Goal: Information Seeking & Learning: Find specific fact

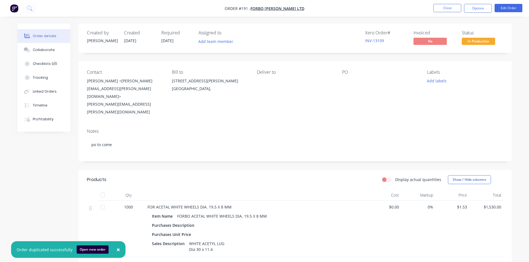
scroll to position [78, 0]
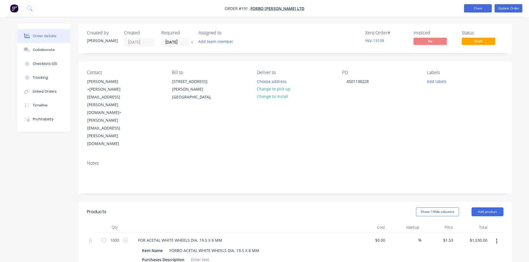
click at [476, 9] on button "Close" at bounding box center [478, 8] width 28 height 8
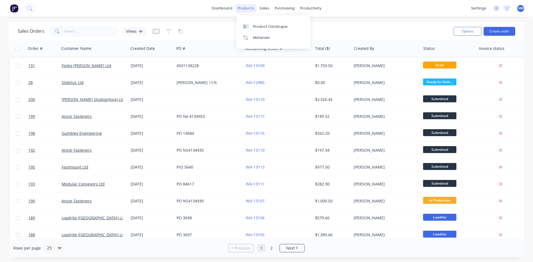
click at [250, 8] on div "products" at bounding box center [246, 8] width 22 height 8
click at [266, 26] on div "Product Catalogue" at bounding box center [270, 26] width 34 height 5
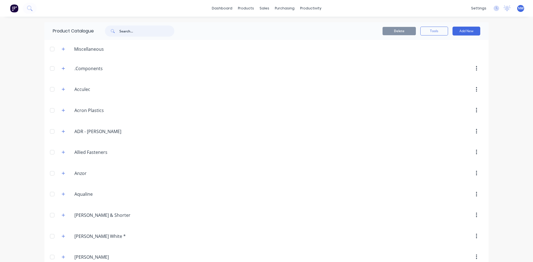
click at [136, 36] on input "text" at bounding box center [146, 31] width 55 height 11
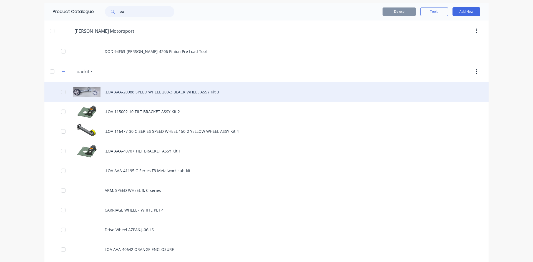
scroll to position [55, 0]
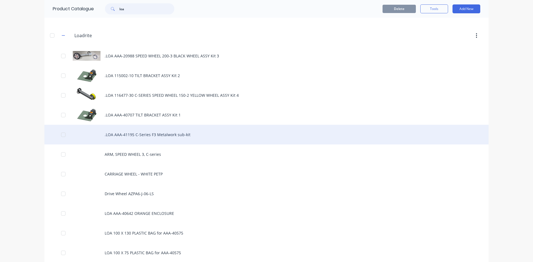
type input "loa"
click at [180, 136] on div ".LOA AAA-41195 C-Series F3 Metalwork sub-kit" at bounding box center [266, 135] width 444 height 20
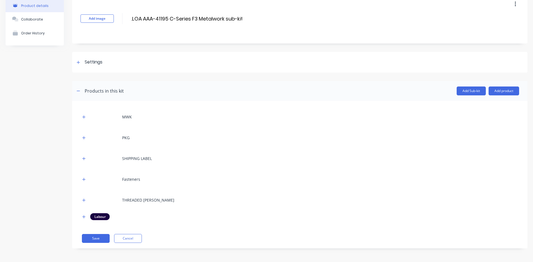
scroll to position [29, 0]
click at [126, 117] on div "MWK" at bounding box center [127, 117] width 10 height 6
click at [83, 117] on icon "button" at bounding box center [83, 117] width 3 height 4
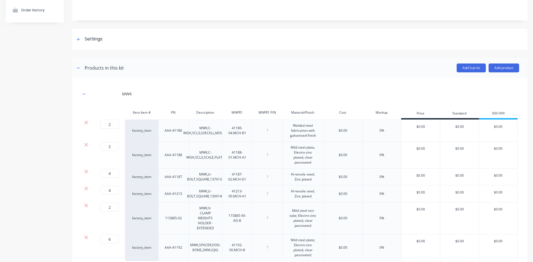
scroll to position [84, 0]
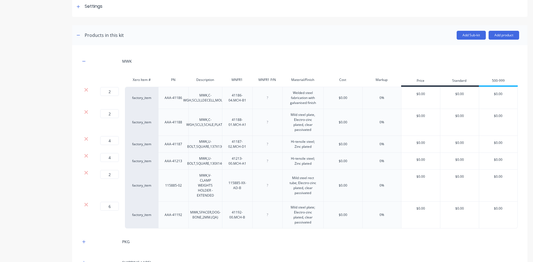
click at [311, 149] on div "Hi-tensile steel; Zinc plated" at bounding box center [303, 144] width 36 height 12
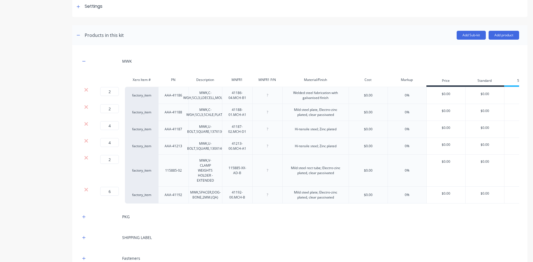
click at [213, 123] on div "2 2 ? factory_item AAA-41186 MWK,C-WGH,SCL3,LDECELL,MOUNT 41186-04.MCH-B1 Welde…" at bounding box center [299, 145] width 438 height 117
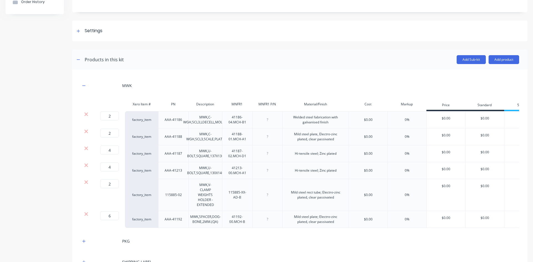
scroll to position [83, 0]
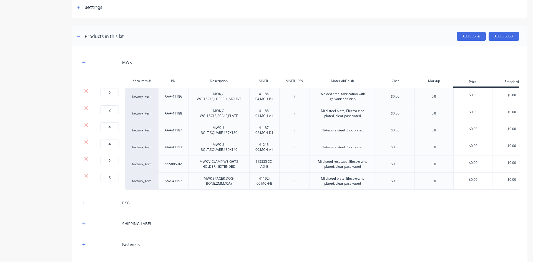
click at [340, 129] on div "Hi-tensile steel; Zinc plated" at bounding box center [342, 130] width 50 height 7
click at [367, 130] on div "Hi-tensile steel; Zinc plated" at bounding box center [342, 130] width 50 height 7
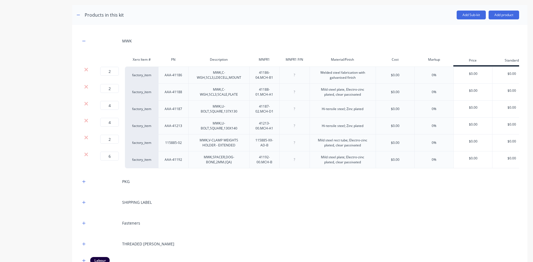
scroll to position [139, 0]
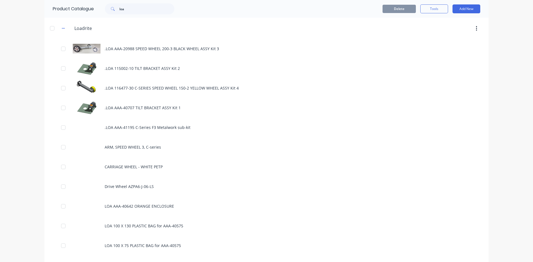
scroll to position [55, 0]
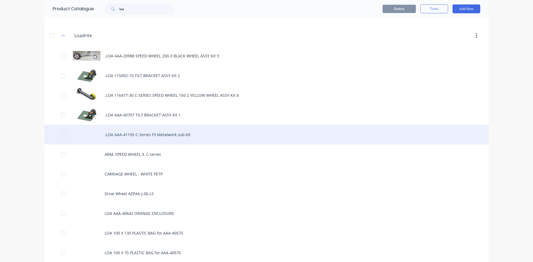
click at [175, 133] on div ".LOA AAA-41195 C-Series F3 Metalwork sub-kit" at bounding box center [266, 135] width 444 height 20
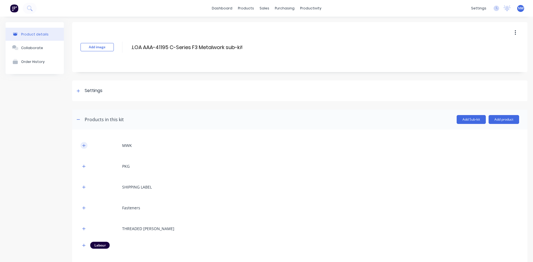
click at [85, 143] on button "button" at bounding box center [83, 145] width 7 height 7
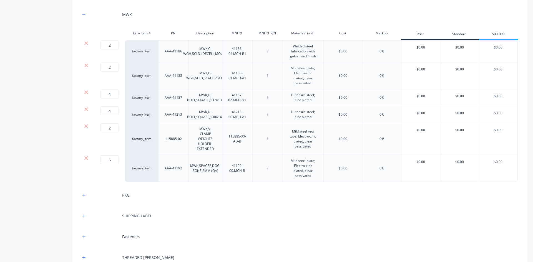
scroll to position [139, 0]
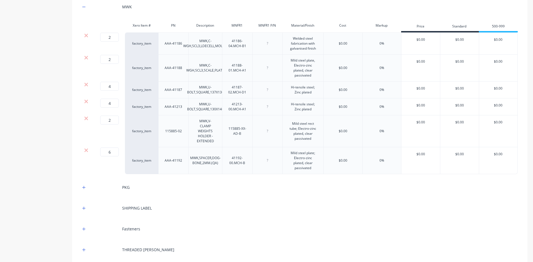
drag, startPoint x: 312, startPoint y: 110, endPoint x: 315, endPoint y: 109, distance: 3.6
click at [313, 110] on div "Hi-tensile steel; Zinc plated" at bounding box center [303, 107] width 36 height 12
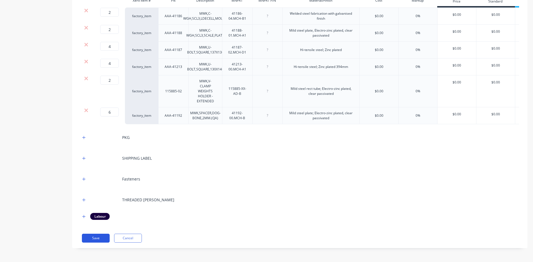
scroll to position [168, 0]
click at [98, 237] on button "Save" at bounding box center [96, 238] width 28 height 9
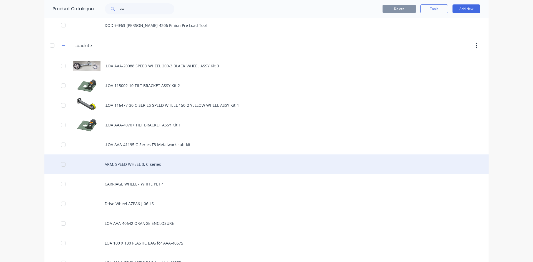
scroll to position [55, 0]
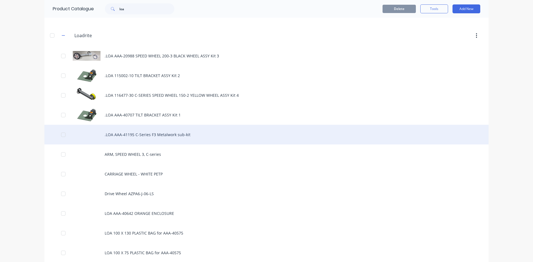
click at [165, 134] on div ".LOA AAA-41195 C-Series F3 Metalwork sub-kit" at bounding box center [266, 135] width 444 height 20
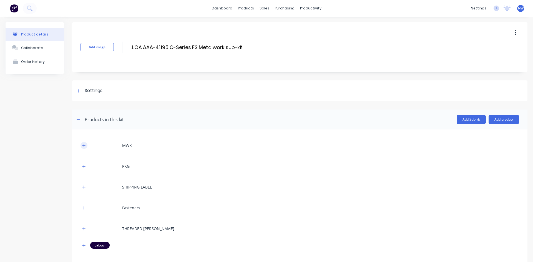
click at [85, 145] on icon "button" at bounding box center [83, 146] width 3 height 4
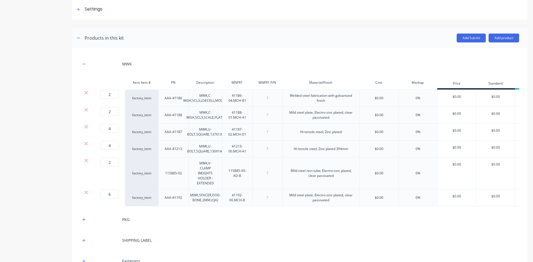
scroll to position [83, 0]
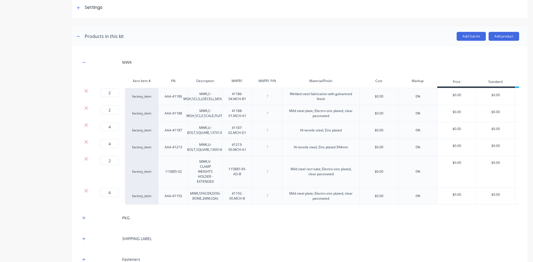
click at [336, 152] on div "Hi-tensile steel; Zinc plated 394mm" at bounding box center [320, 147] width 77 height 17
click at [339, 146] on div "Hi-tensile steel; Zinc plated 394mm" at bounding box center [320, 147] width 63 height 7
drag, startPoint x: 172, startPoint y: 146, endPoint x: 179, endPoint y: 149, distance: 7.3
click at [181, 149] on div "AAA-41213" at bounding box center [174, 147] width 28 height 7
drag, startPoint x: 163, startPoint y: 147, endPoint x: 178, endPoint y: 146, distance: 15.3
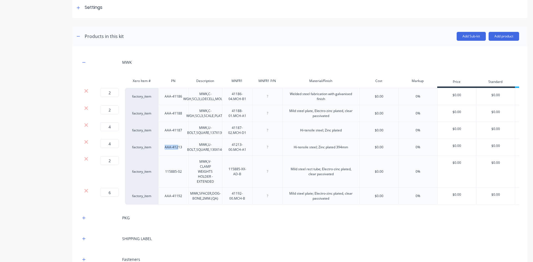
click at [178, 146] on div "AAA-41213" at bounding box center [174, 147] width 28 height 7
click at [181, 132] on div "AAA-41187" at bounding box center [174, 130] width 28 height 7
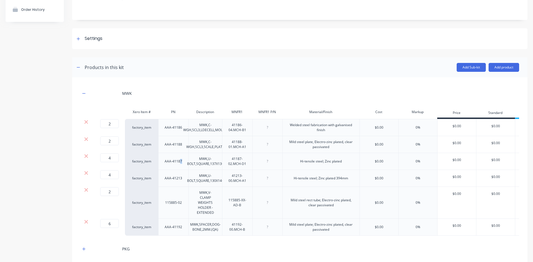
scroll to position [55, 0]
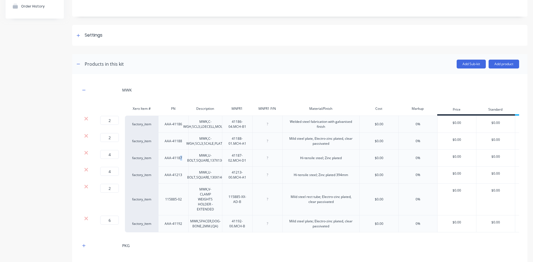
click at [181, 157] on div "AAA-41187" at bounding box center [174, 158] width 28 height 7
drag, startPoint x: 184, startPoint y: 177, endPoint x: 172, endPoint y: 173, distance: 13.3
click at [171, 173] on div "4 4 ? factory_item AAA-41213 MWK,U-BOLT,SQUARE,130X140 41213-00.MCH-A1 Hi-tensi…" at bounding box center [316, 175] width 473 height 17
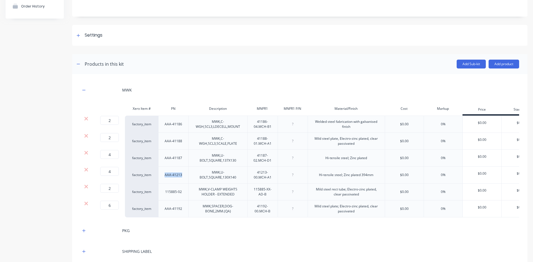
drag, startPoint x: 164, startPoint y: 176, endPoint x: 175, endPoint y: 178, distance: 11.6
click at [180, 175] on div "AAA-41213" at bounding box center [174, 174] width 28 height 7
click at [183, 172] on div "AAA-41213" at bounding box center [174, 174] width 28 height 7
drag, startPoint x: 183, startPoint y: 173, endPoint x: 164, endPoint y: 175, distance: 19.6
click at [164, 175] on div "AAA-41213" at bounding box center [174, 174] width 28 height 7
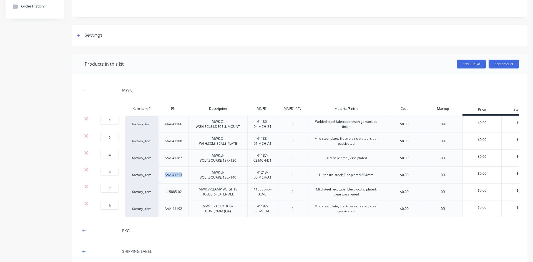
copy div "AAA-41213"
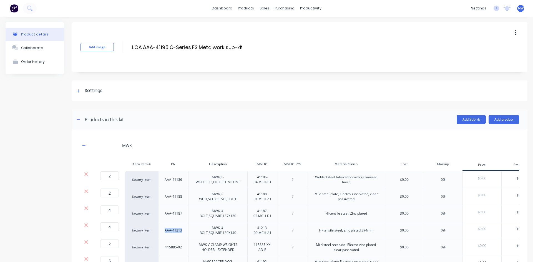
click at [31, 34] on div "Product details" at bounding box center [34, 34] width 27 height 4
click at [245, 7] on div "products" at bounding box center [246, 8] width 22 height 8
click at [252, 28] on div "Product Catalogue" at bounding box center [268, 26] width 34 height 5
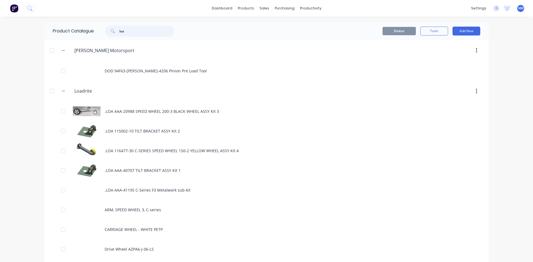
drag, startPoint x: 135, startPoint y: 31, endPoint x: 95, endPoint y: 29, distance: 39.2
click at [97, 29] on div "loa" at bounding box center [138, 31] width 89 height 11
paste input "AAA-41213"
type input "AAA-41213"
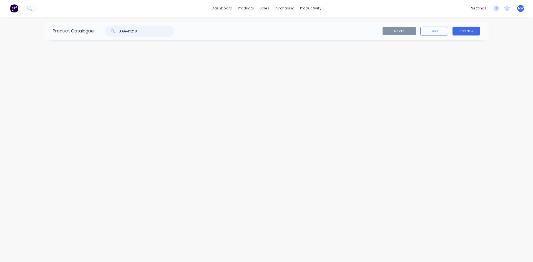
drag, startPoint x: 147, startPoint y: 32, endPoint x: 106, endPoint y: 30, distance: 40.6
click at [105, 31] on div "AAA-41213" at bounding box center [136, 31] width 75 height 11
click at [126, 32] on input "text" at bounding box center [146, 31] width 55 height 11
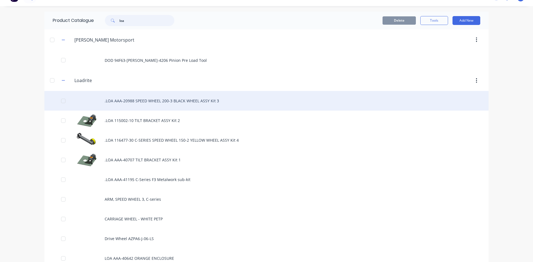
scroll to position [28, 0]
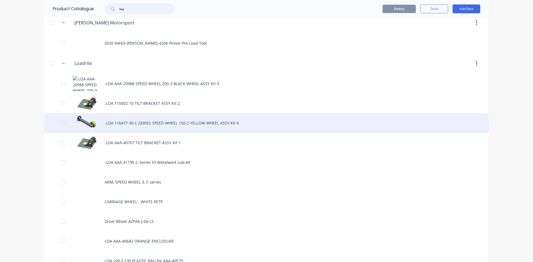
type input "loa"
click at [135, 124] on div ".LOA 116477-30 C-SERIES SPEED WHEEL 150-2 YELLOW WHEEL ASSY Kit 4" at bounding box center [266, 123] width 444 height 20
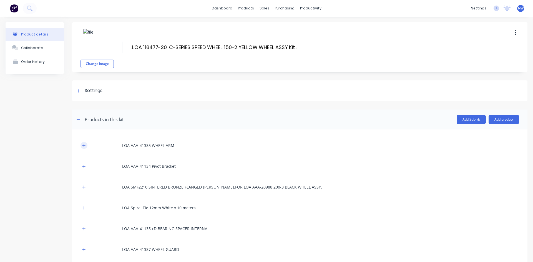
click at [83, 145] on icon "button" at bounding box center [83, 146] width 3 height 4
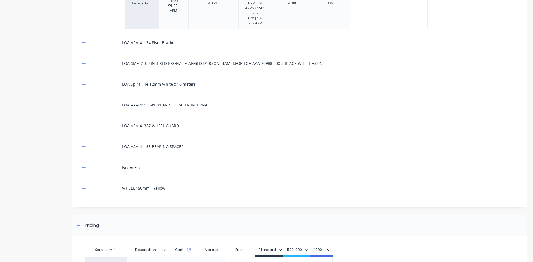
scroll to position [194, 0]
drag, startPoint x: 122, startPoint y: 125, endPoint x: 118, endPoint y: 135, distance: 10.5
click at [148, 125] on div "LOA AAA-41387 WHEEL GUARD" at bounding box center [150, 126] width 57 height 6
click at [82, 125] on icon "button" at bounding box center [83, 126] width 3 height 4
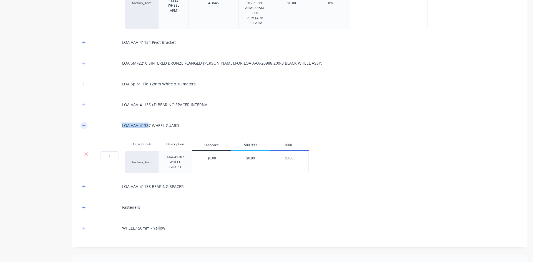
click at [84, 125] on icon "button" at bounding box center [83, 126] width 3 height 4
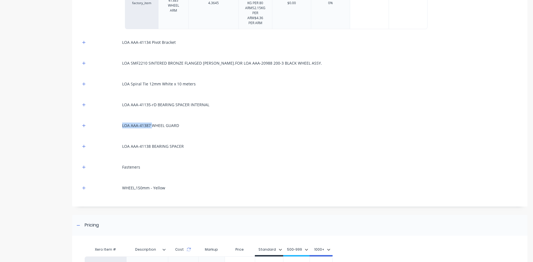
drag, startPoint x: 151, startPoint y: 125, endPoint x: 122, endPoint y: 124, distance: 29.4
click at [122, 124] on div "LOA AAA-41387 WHEEL GUARD" at bounding box center [299, 125] width 438 height 15
copy div "LOA AAA-41387"
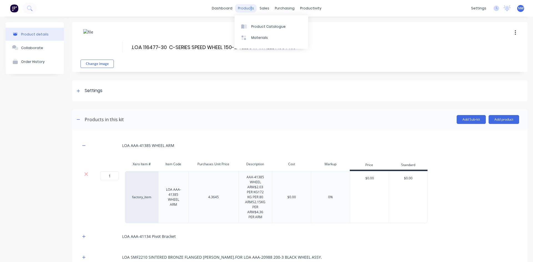
click at [249, 7] on div "products" at bounding box center [246, 8] width 22 height 8
click at [245, 8] on div "products" at bounding box center [246, 8] width 22 height 8
click at [269, 27] on div "Product Catalogue" at bounding box center [268, 26] width 34 height 5
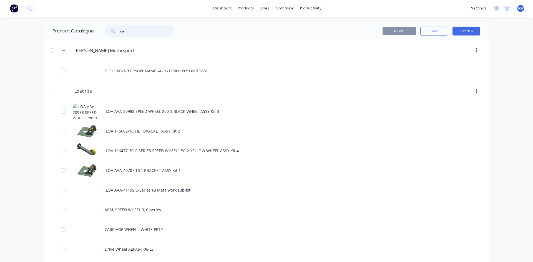
drag, startPoint x: 132, startPoint y: 33, endPoint x: 89, endPoint y: 33, distance: 43.6
click at [90, 34] on div "Product Catalogue loa" at bounding box center [116, 31] width 144 height 18
paste input "LOA AAA-41387"
type input "LOA AAA-41387"
